Goal: Task Accomplishment & Management: Manage account settings

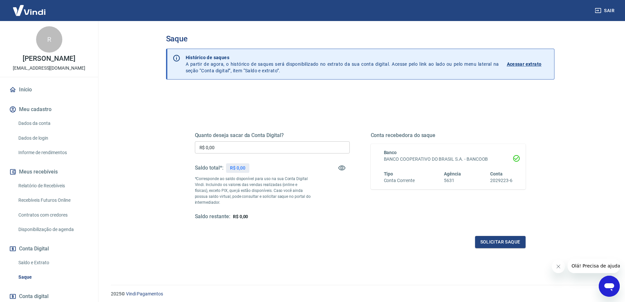
click at [277, 146] on input "R$ 0,00" at bounding box center [272, 147] width 155 height 12
type input "R$ 215,45"
click at [495, 239] on button "Solicitar saque" at bounding box center [500, 242] width 51 height 12
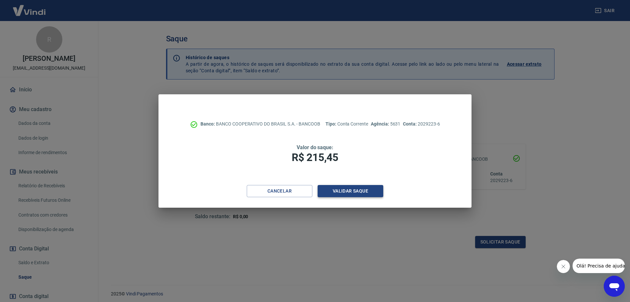
click at [341, 191] on button "Validar saque" at bounding box center [351, 191] width 66 height 12
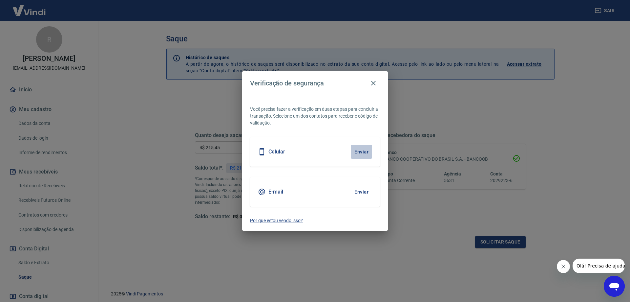
click at [362, 148] on button "Enviar" at bounding box center [361, 152] width 21 height 14
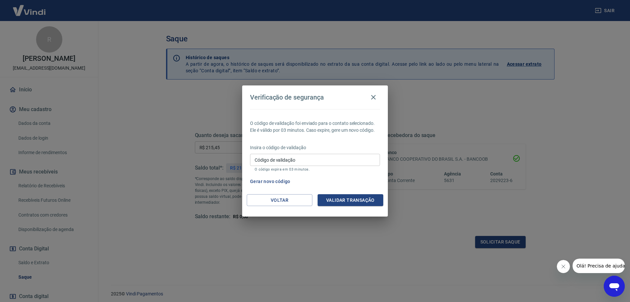
click at [327, 162] on input "Código de validação" at bounding box center [315, 160] width 130 height 12
type input "797252"
click at [359, 192] on div "O código de validação foi enviado para o contato selecionado. Ele é válido por …" at bounding box center [315, 151] width 146 height 85
click at [365, 198] on button "Validar transação" at bounding box center [351, 200] width 66 height 12
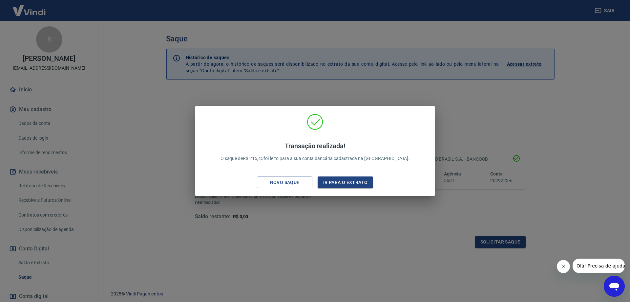
click at [329, 233] on div "Transação realizada! O saque de R$ 215,45 foi feito para a sua conta bancária c…" at bounding box center [315, 151] width 630 height 302
